Goal: Task Accomplishment & Management: Use online tool/utility

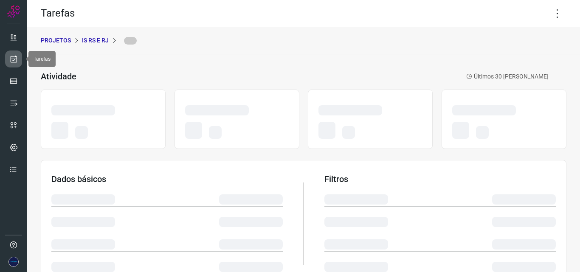
click at [14, 56] on icon at bounding box center [13, 59] width 9 height 8
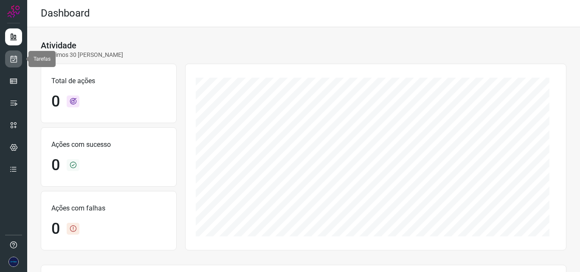
click at [14, 64] on link at bounding box center [13, 59] width 17 height 17
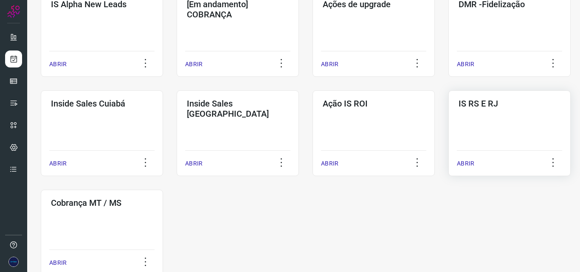
scroll to position [382, 0]
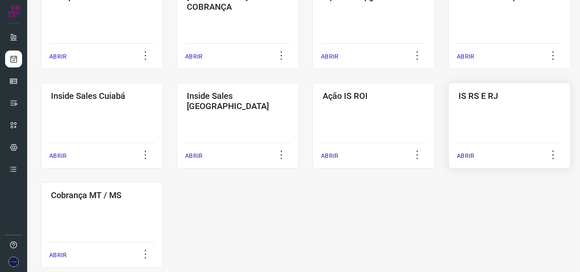
click at [163, 182] on div "IS RS E RJ ABRIR" at bounding box center [102, 225] width 122 height 86
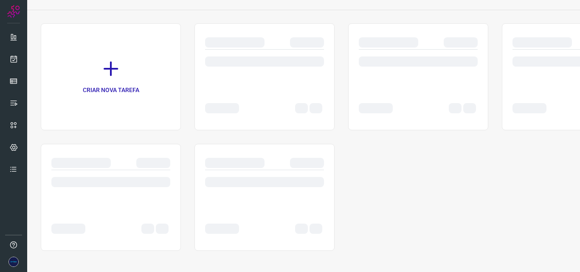
scroll to position [44, 0]
click at [468, 158] on div "CRIAR NOVA TAREFA" at bounding box center [304, 137] width 526 height 228
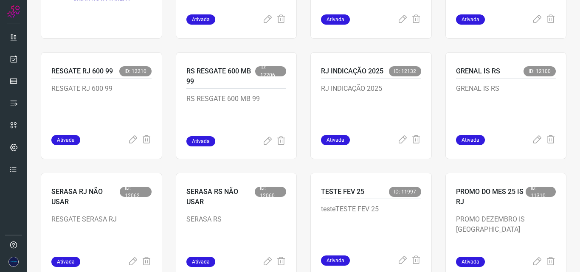
scroll to position [129, 0]
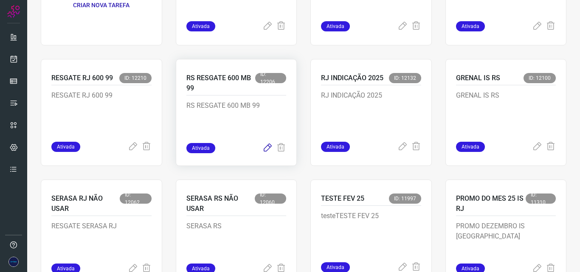
click at [266, 147] on icon at bounding box center [268, 148] width 10 height 10
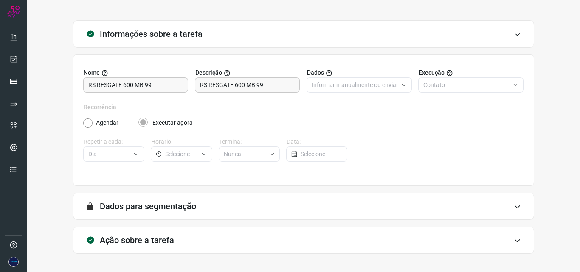
scroll to position [59, 0]
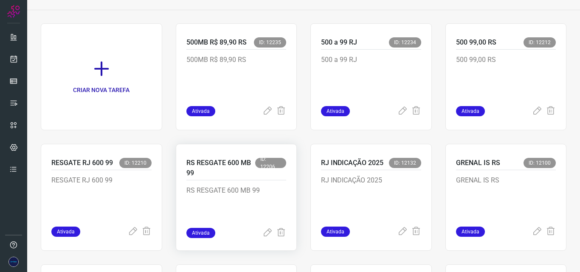
scroll to position [129, 0]
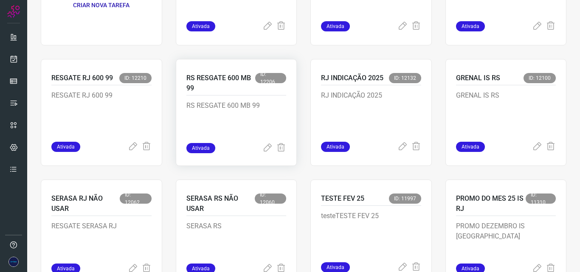
click at [240, 114] on p "RS RESGATE 600 MB 99" at bounding box center [237, 122] width 100 height 42
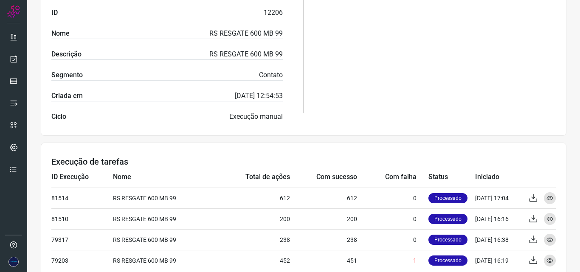
scroll to position [214, 0]
